Goal: Find specific page/section: Find specific page/section

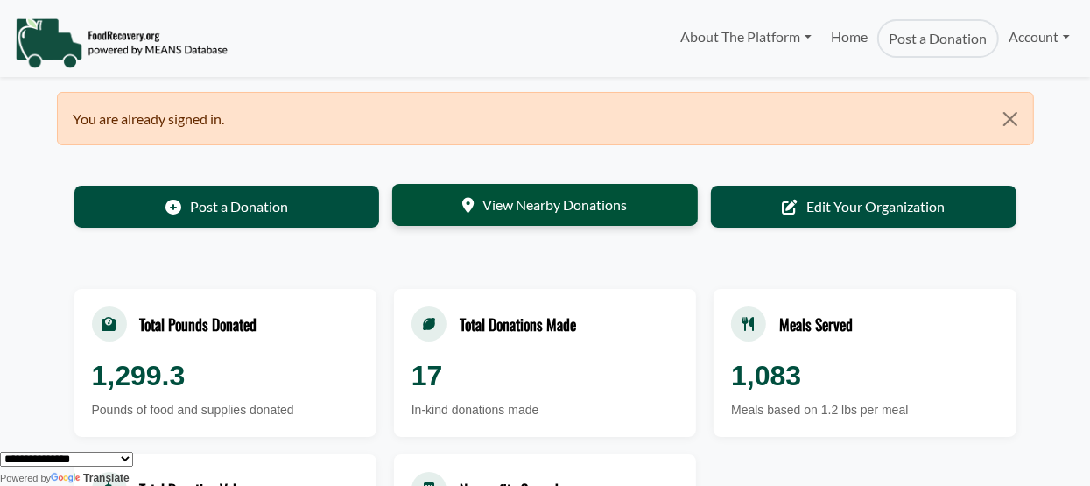
click at [593, 208] on link "View Nearby Donations" at bounding box center [544, 205] width 305 height 42
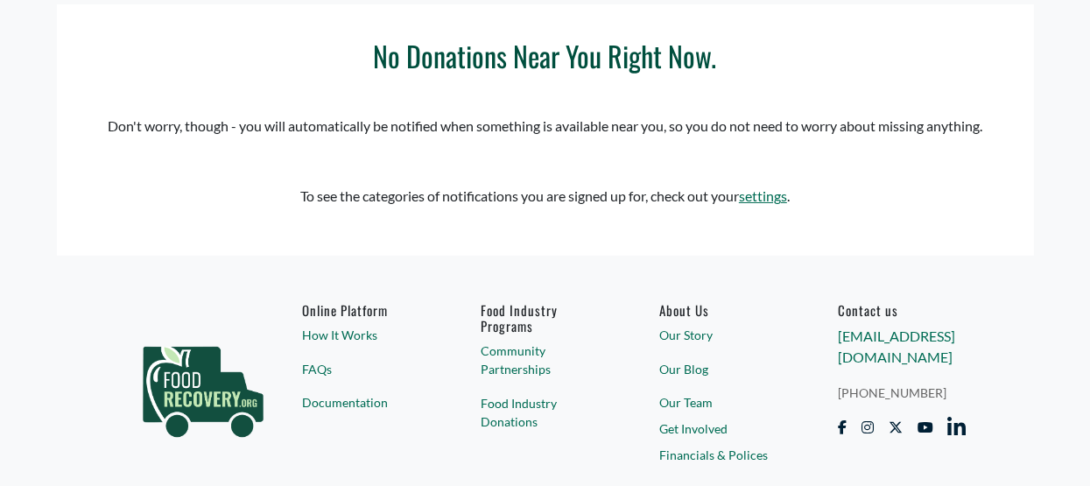
select select "Language Translate Widget"
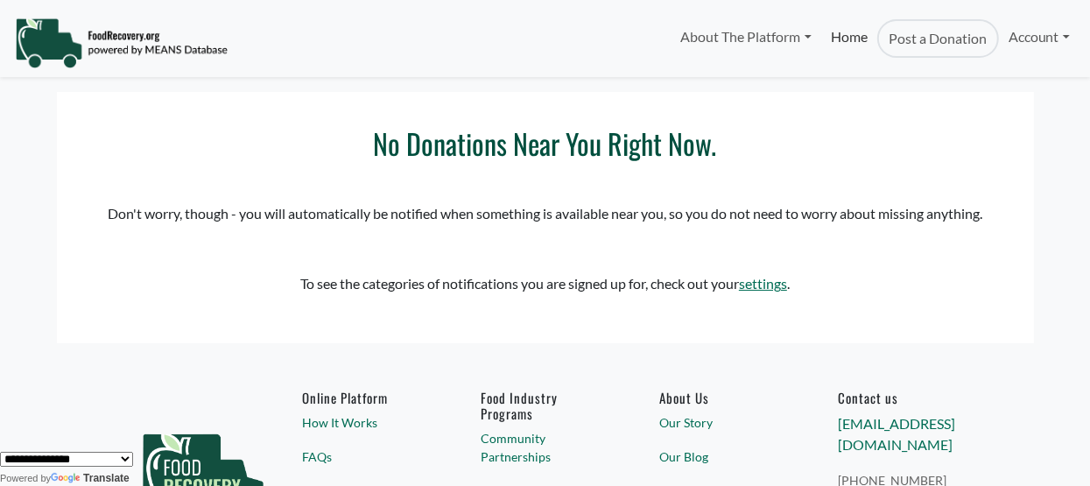
click at [852, 33] on link "Home" at bounding box center [849, 38] width 56 height 39
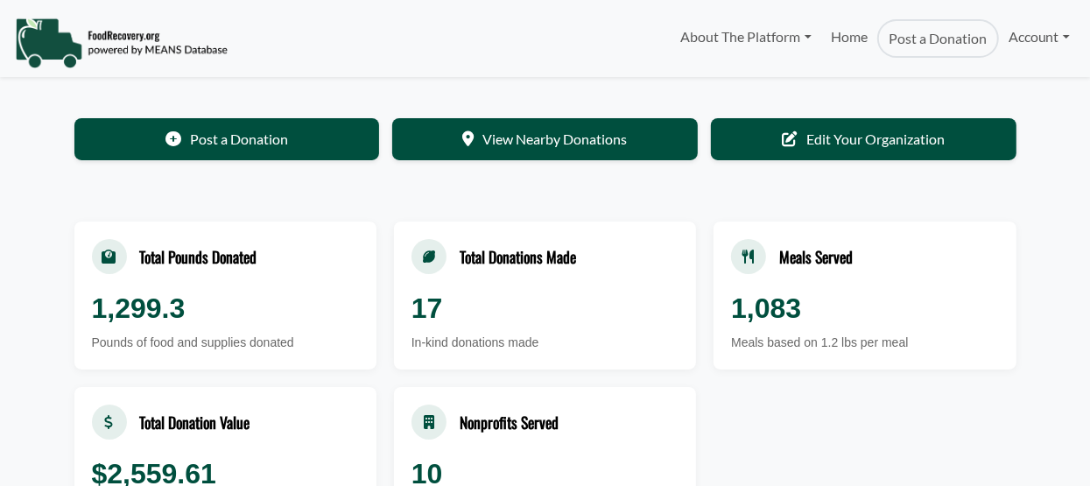
select select "Language Translate Widget"
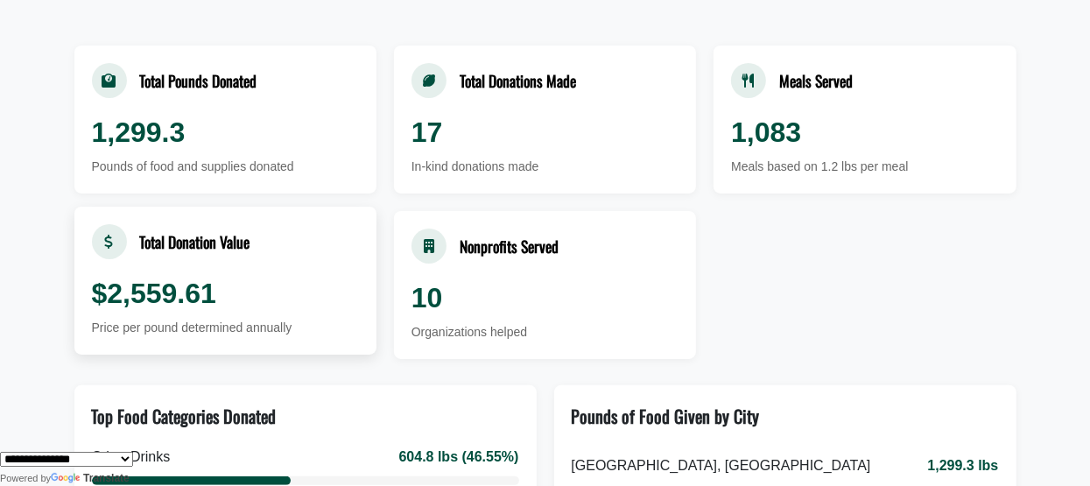
scroll to position [263, 0]
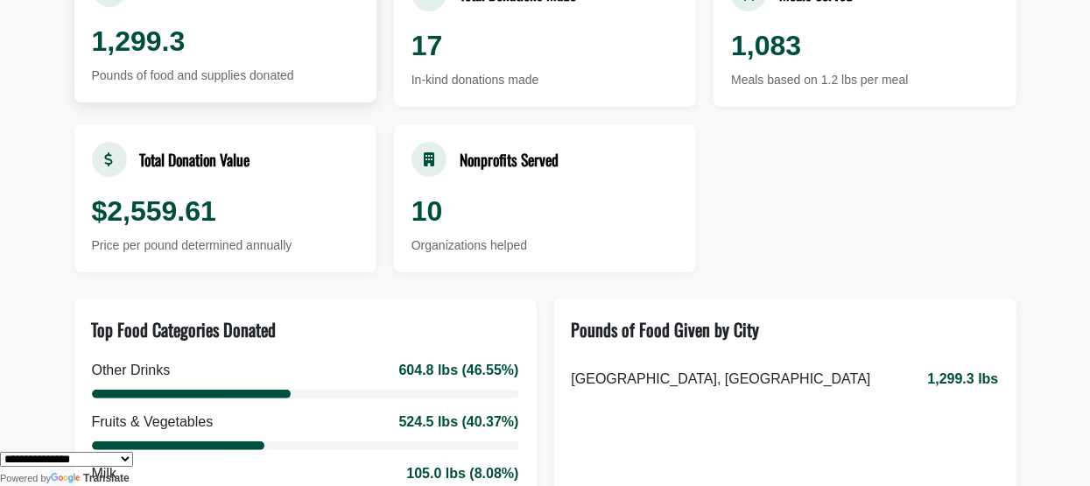
click at [245, 47] on div "1,299.3" at bounding box center [225, 41] width 267 height 42
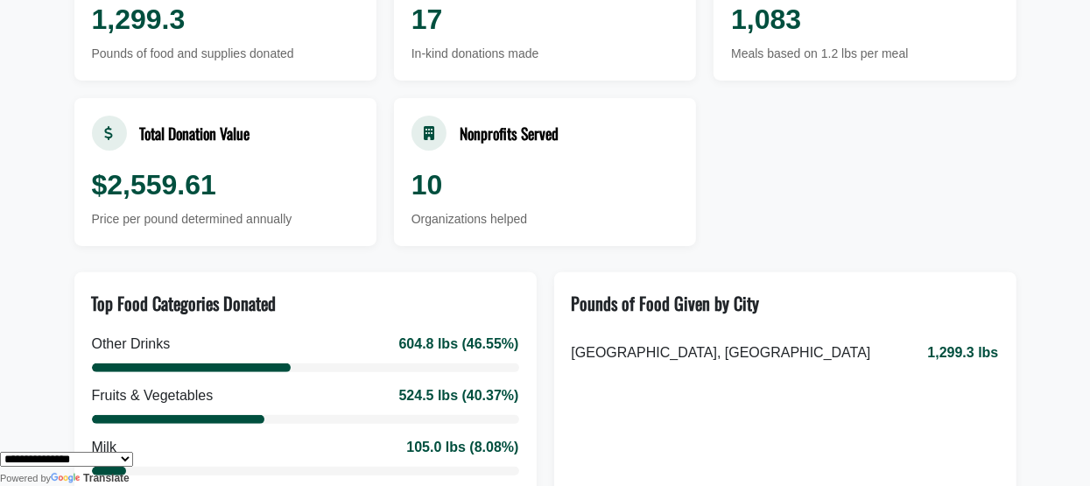
scroll to position [0, 0]
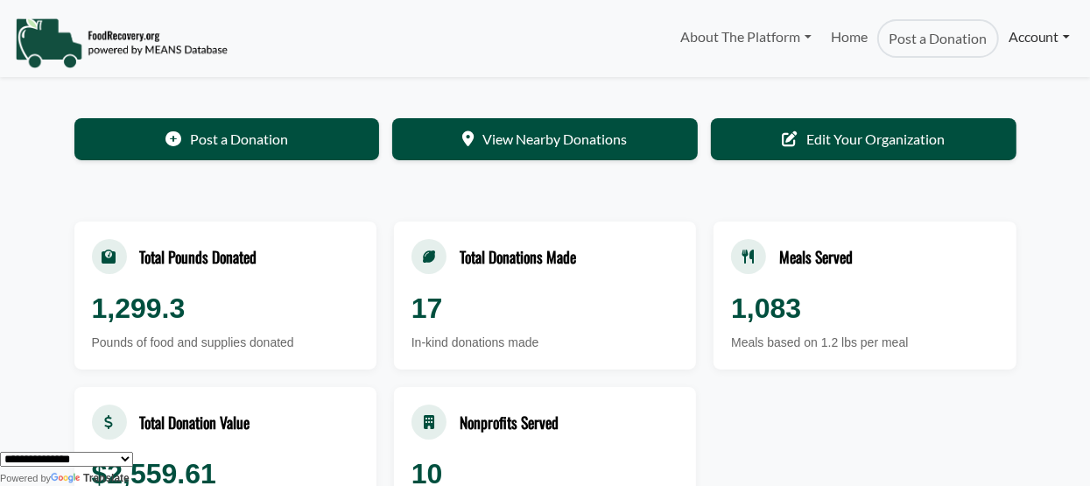
click at [1027, 37] on link "Account" at bounding box center [1039, 36] width 81 height 35
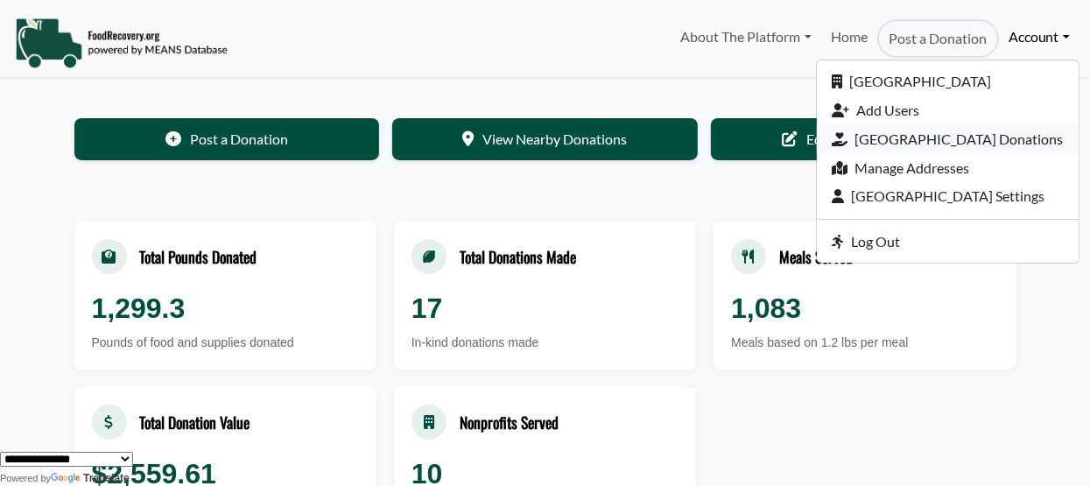
click at [1006, 137] on link "[GEOGRAPHIC_DATA] Donations" at bounding box center [948, 138] width 262 height 29
